Goal: Check status

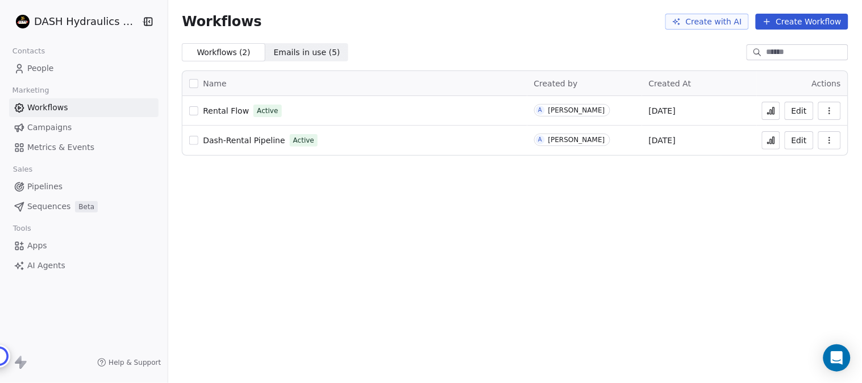
click at [56, 104] on span "Workflows" at bounding box center [47, 108] width 41 height 12
click at [247, 138] on span "Dash-Rental Pipeline" at bounding box center [244, 140] width 82 height 9
click at [772, 110] on icon at bounding box center [772, 112] width 2 height 5
click at [768, 111] on icon at bounding box center [771, 110] width 9 height 9
